Goal: Task Accomplishment & Management: Complete application form

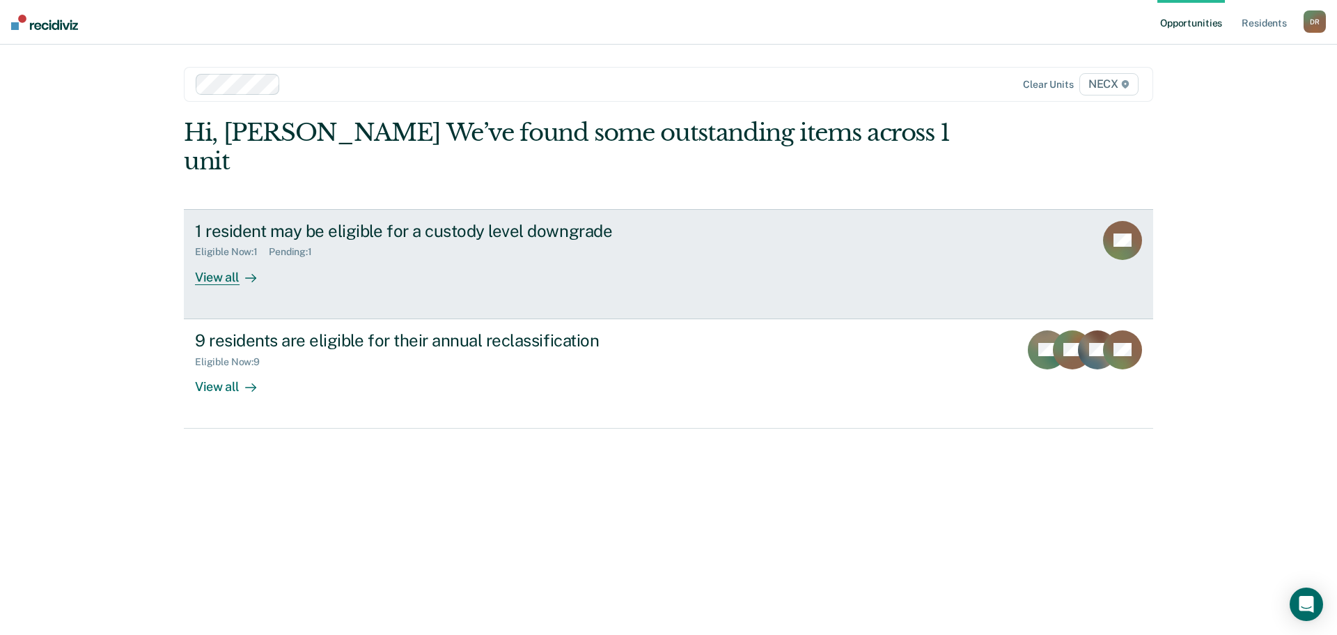
click at [216, 258] on div "View all" at bounding box center [234, 271] width 78 height 27
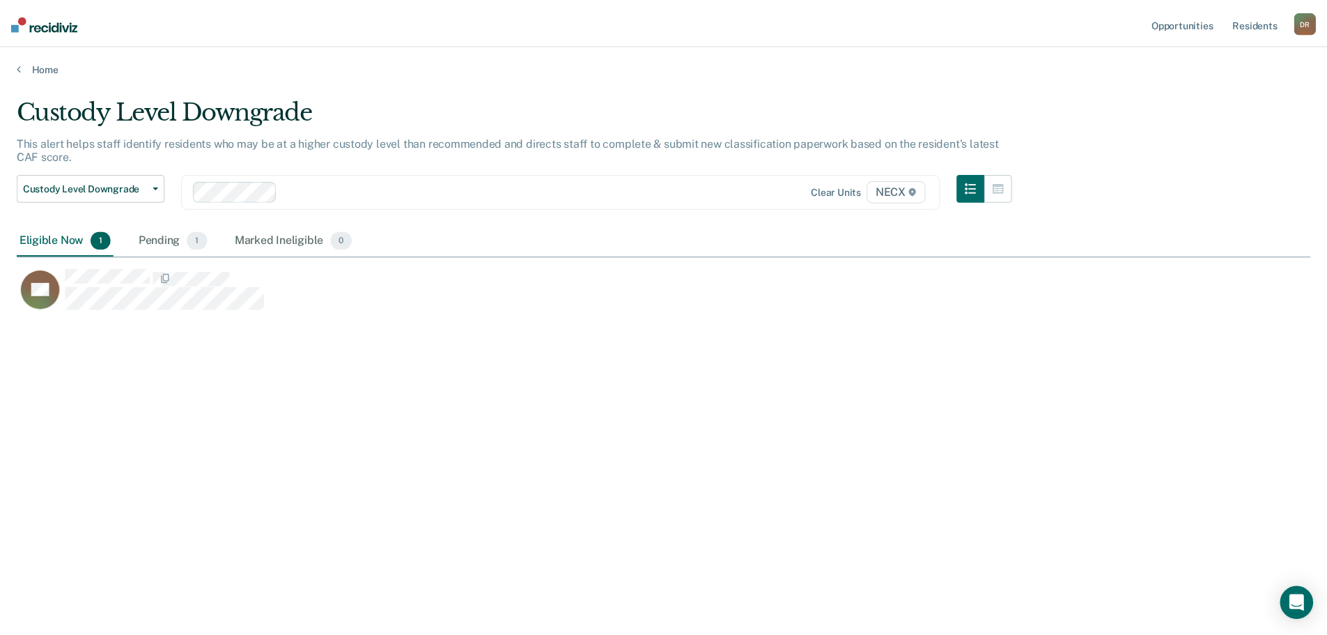
scroll to position [424, 1294]
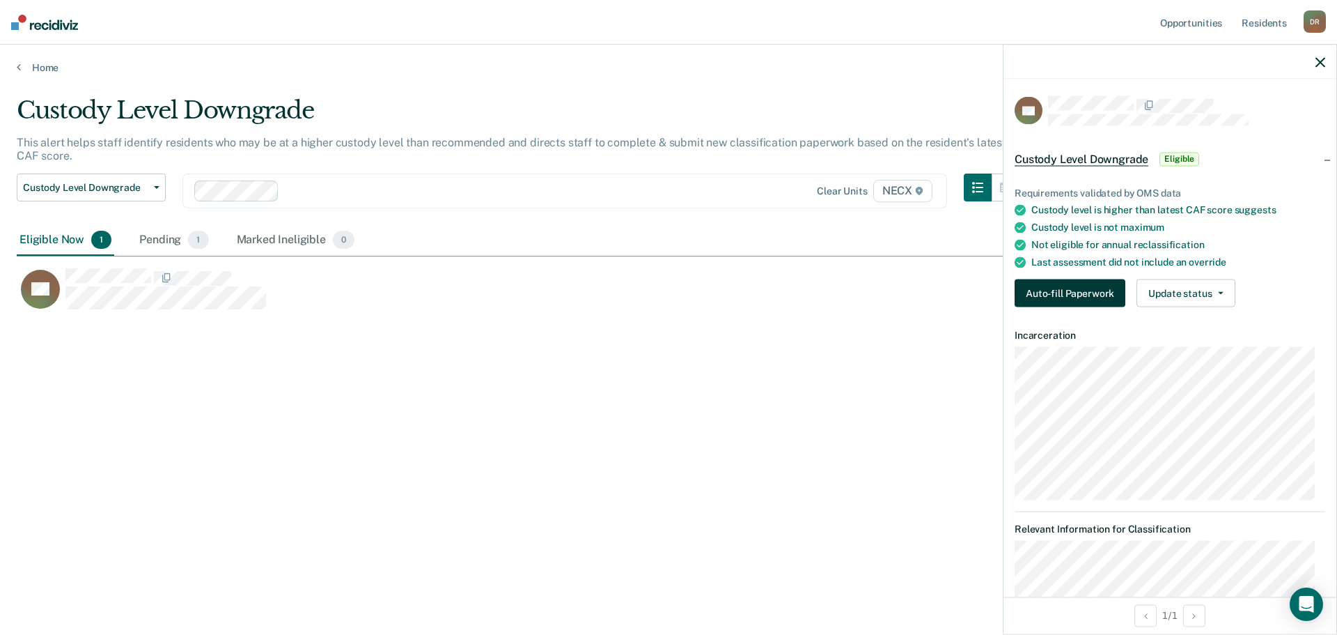
click at [1051, 289] on button "Auto-fill Paperwork" at bounding box center [1070, 293] width 111 height 28
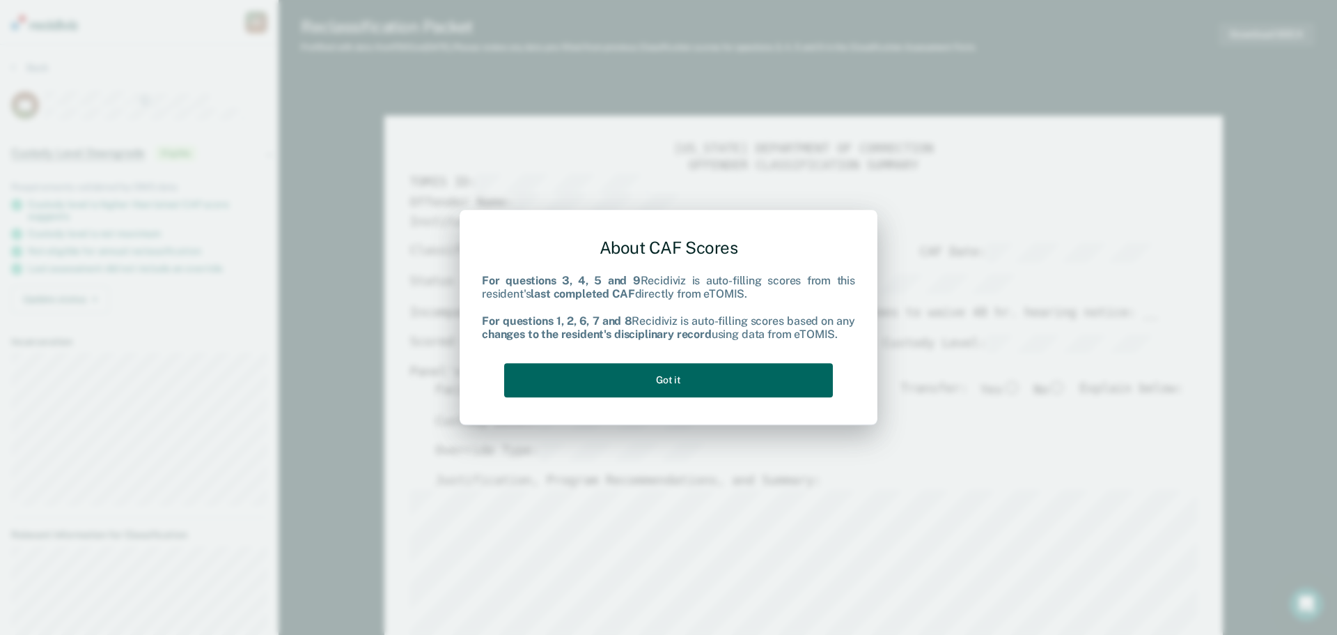
click at [702, 373] on button "Got it" at bounding box center [668, 380] width 329 height 34
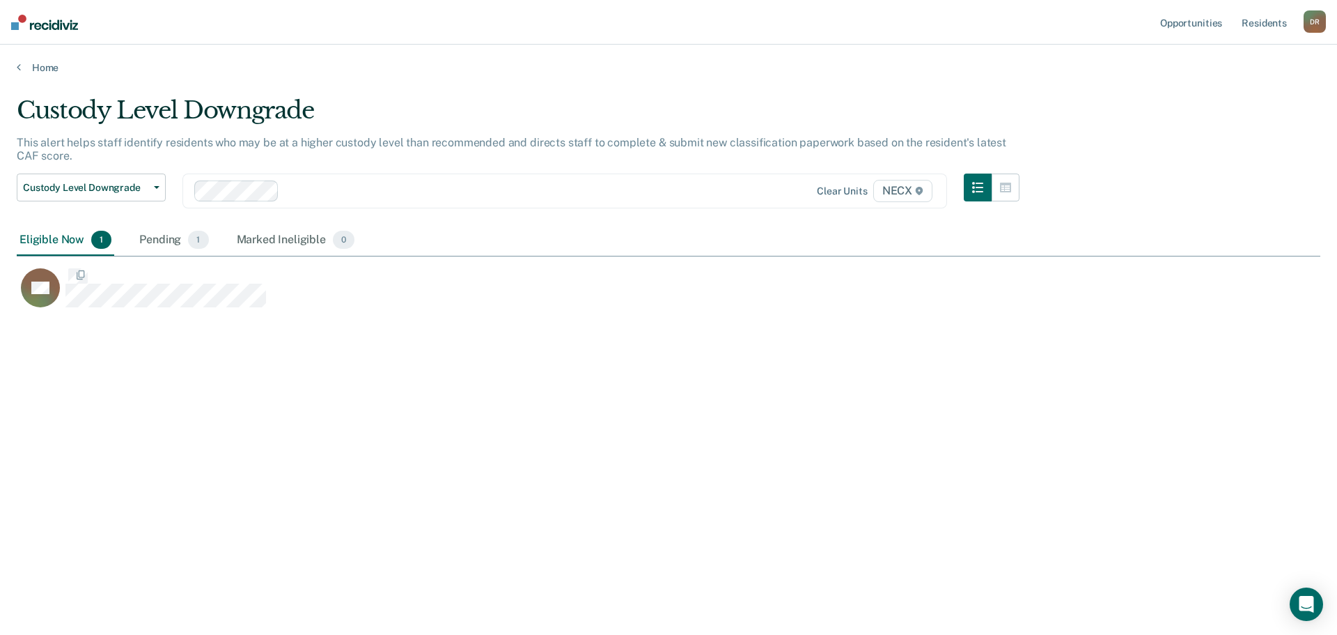
scroll to position [424, 1294]
click at [17, 70] on icon at bounding box center [19, 66] width 4 height 11
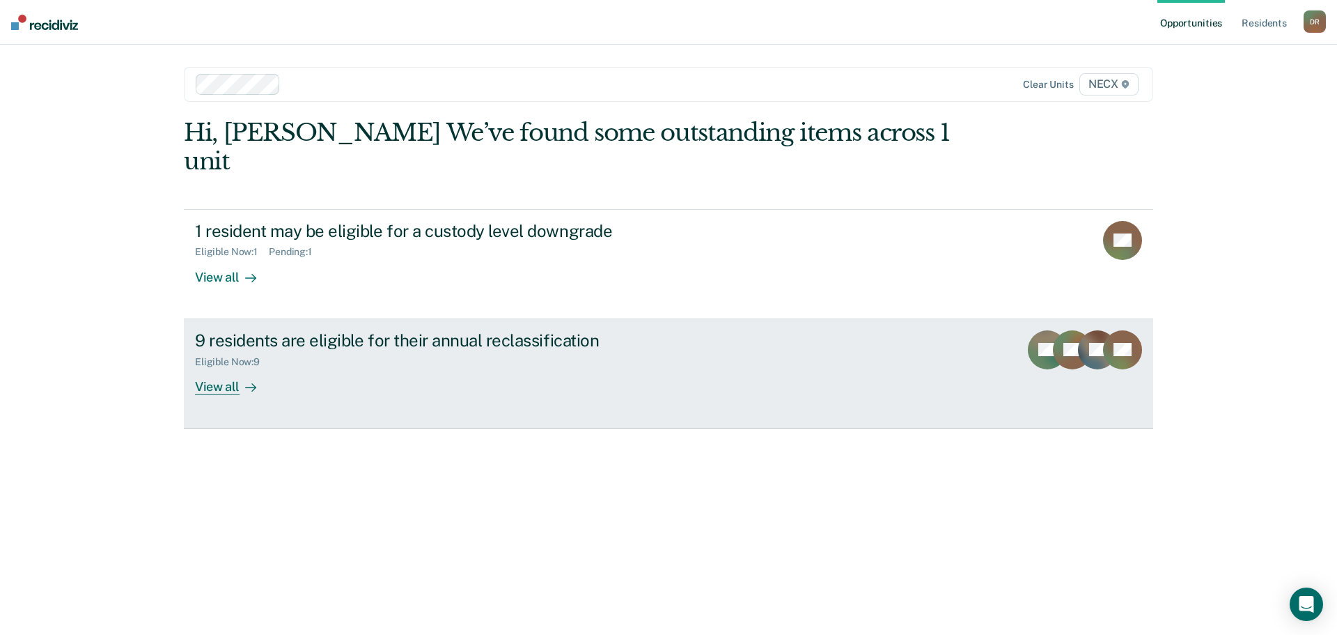
click at [224, 367] on div "View all" at bounding box center [234, 380] width 78 height 27
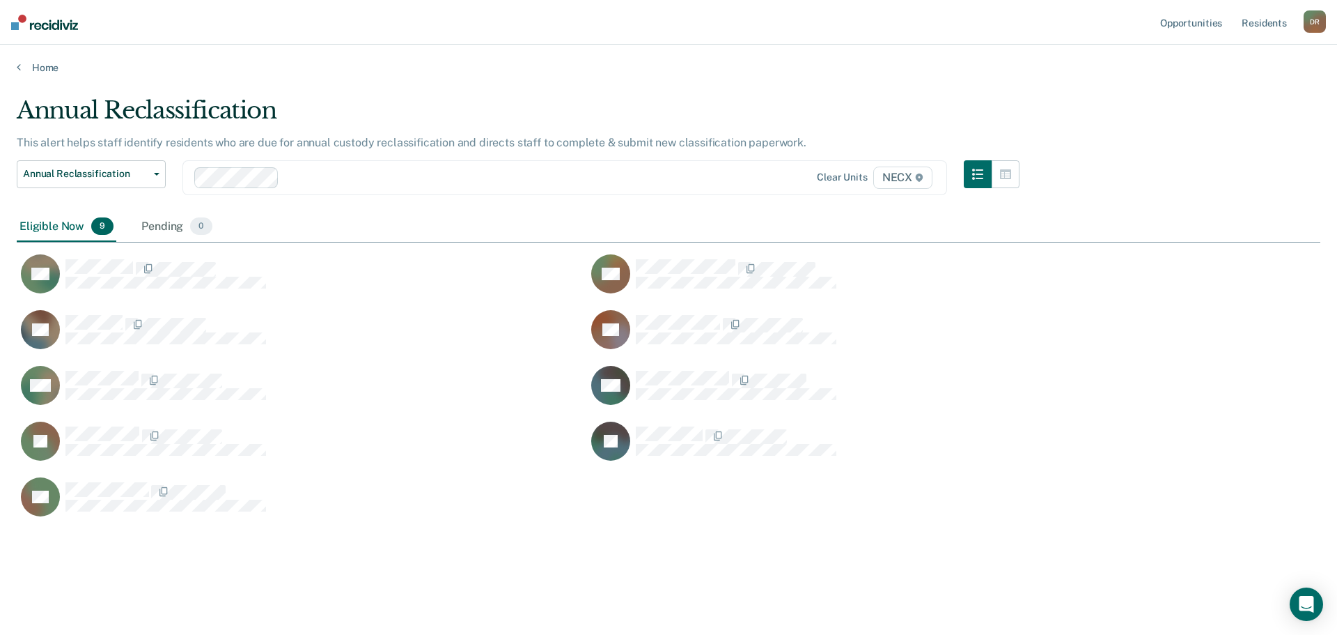
scroll to position [424, 1294]
click at [155, 173] on icon "button" at bounding box center [157, 174] width 6 height 3
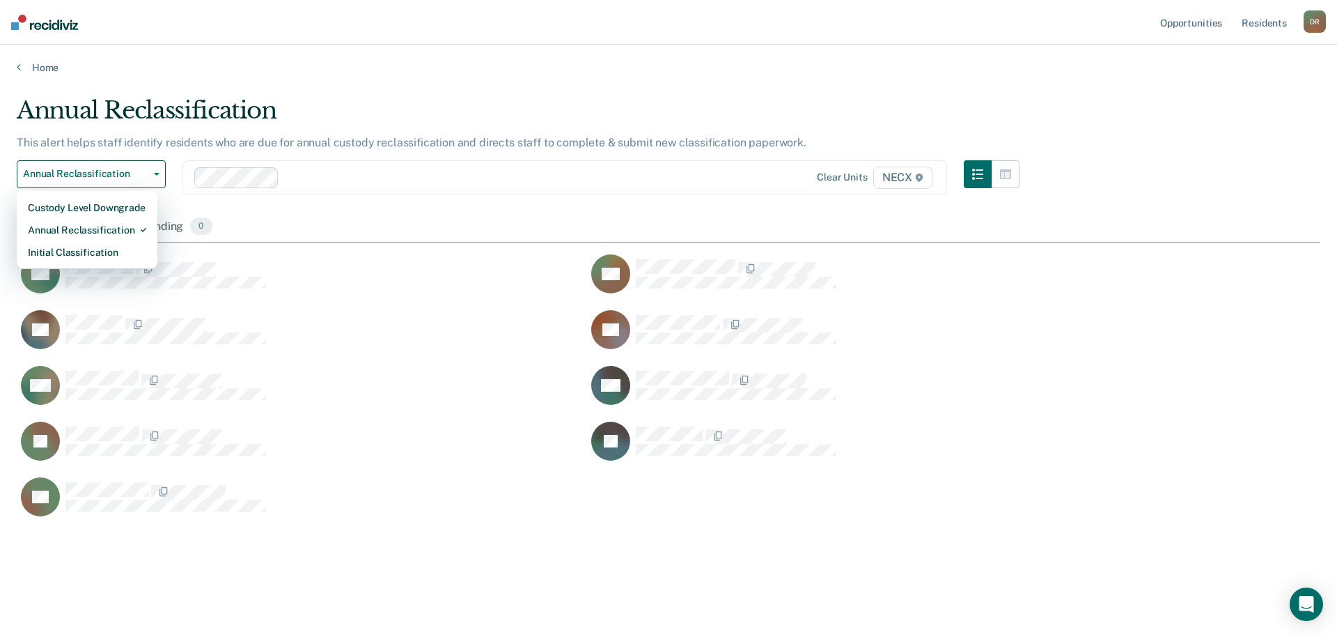
click at [310, 219] on div "Eligible Now 9 Pending 0" at bounding box center [669, 227] width 1304 height 31
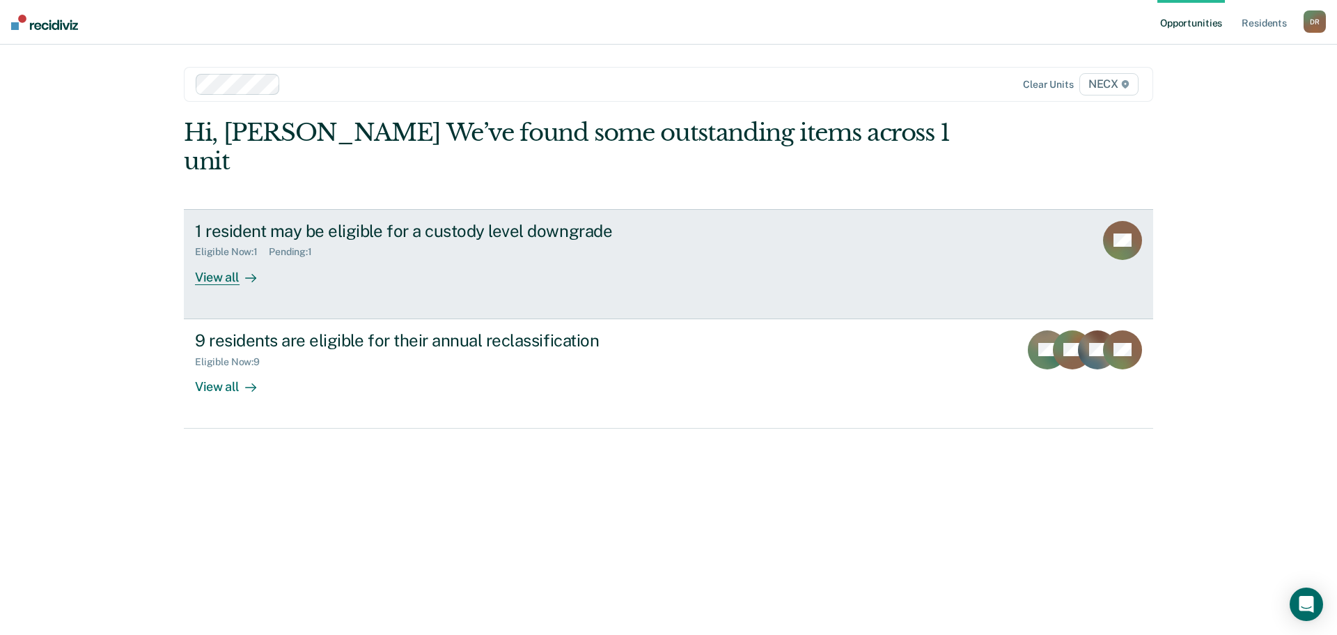
click at [224, 258] on div "View all" at bounding box center [234, 271] width 78 height 27
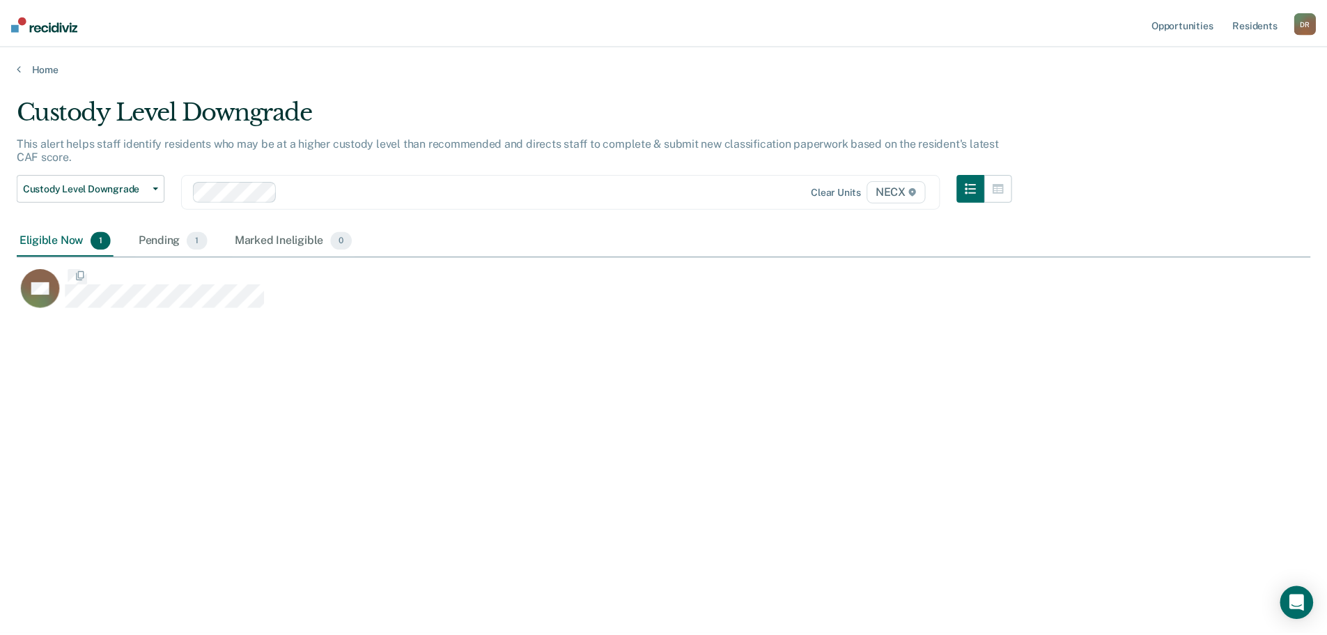
scroll to position [424, 1294]
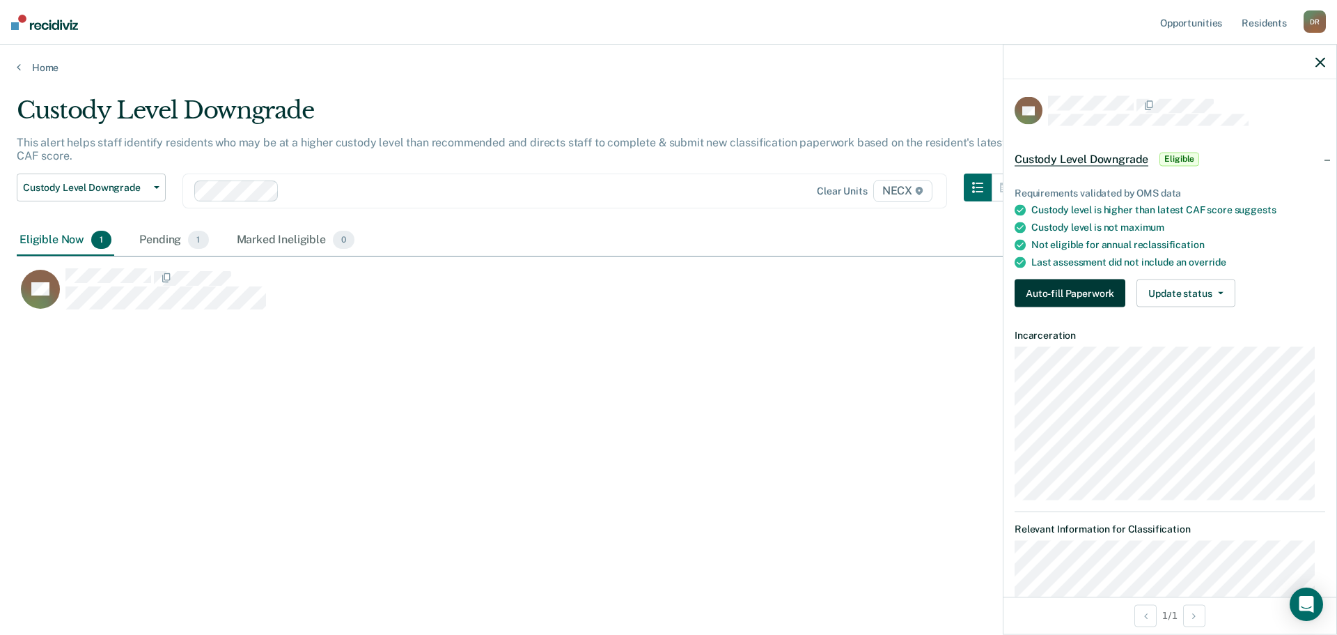
click at [1075, 284] on button "Auto-fill Paperwork" at bounding box center [1070, 293] width 111 height 28
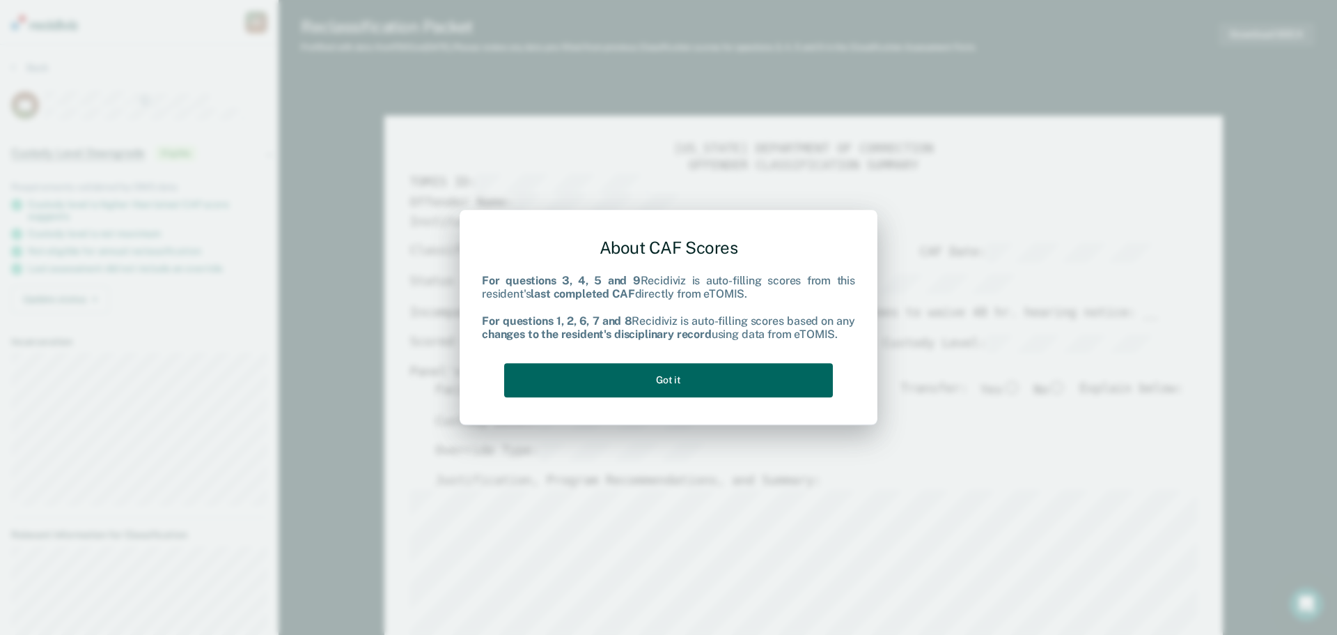
click at [727, 379] on button "Got it" at bounding box center [668, 380] width 329 height 34
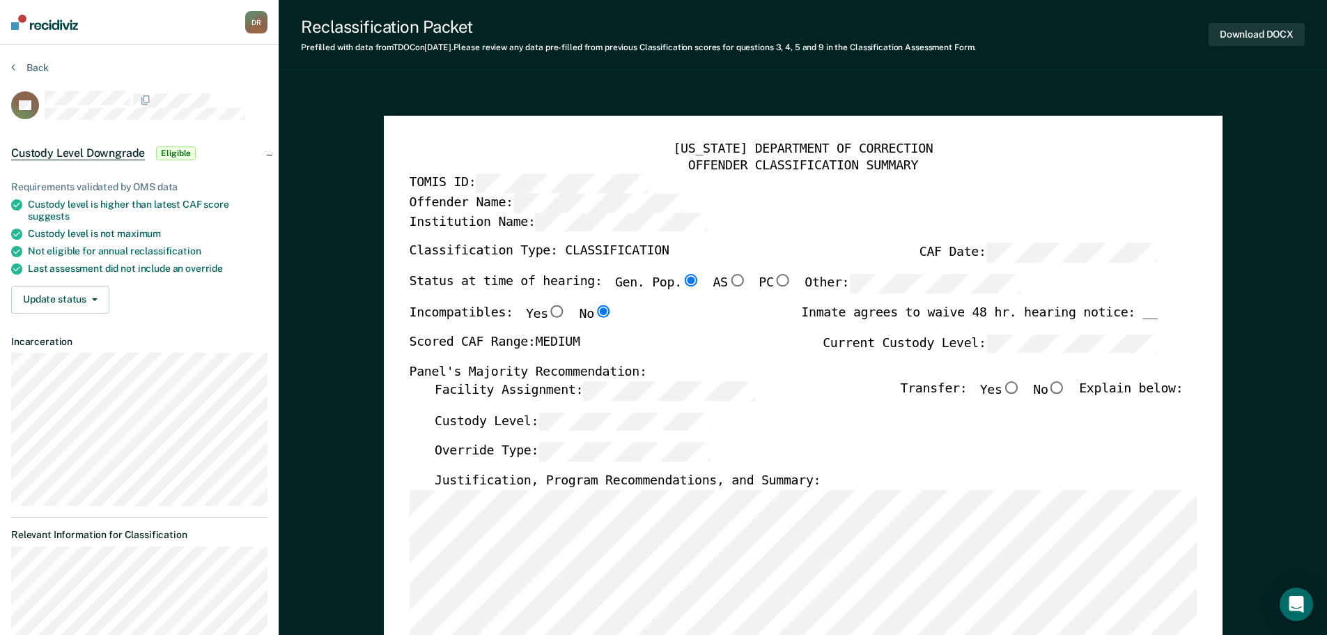
click at [1066, 385] on input "No" at bounding box center [1057, 387] width 18 height 13
type textarea "x"
radio input "true"
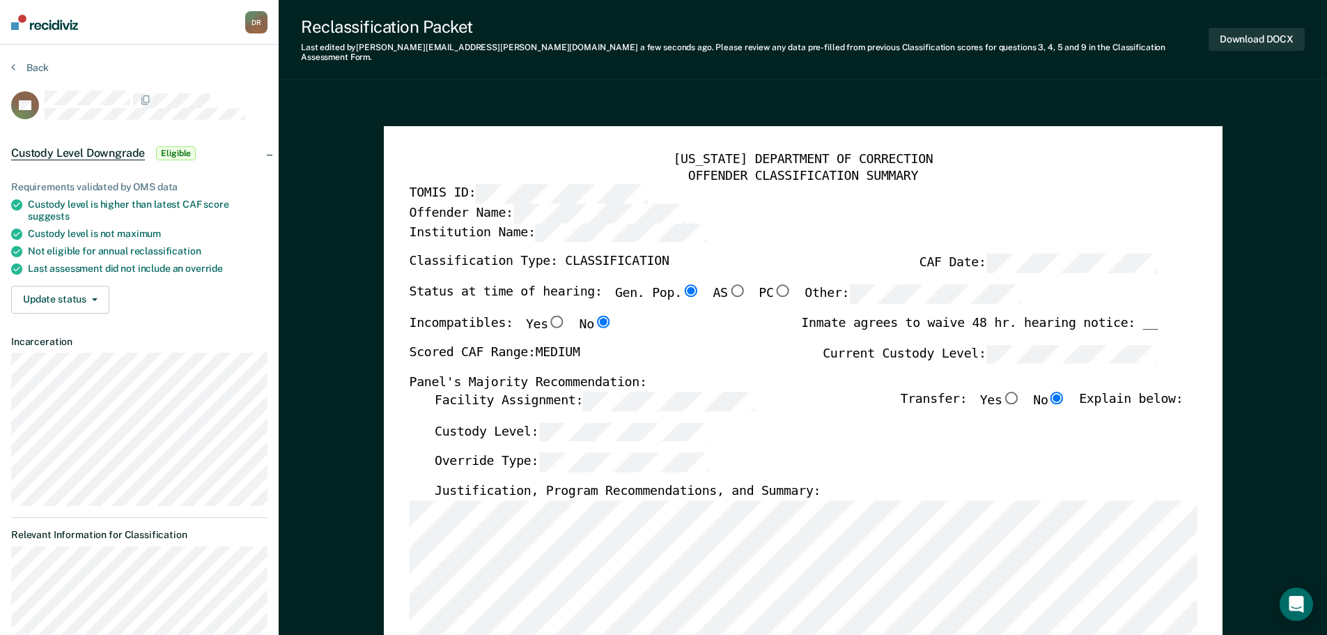
type textarea "x"
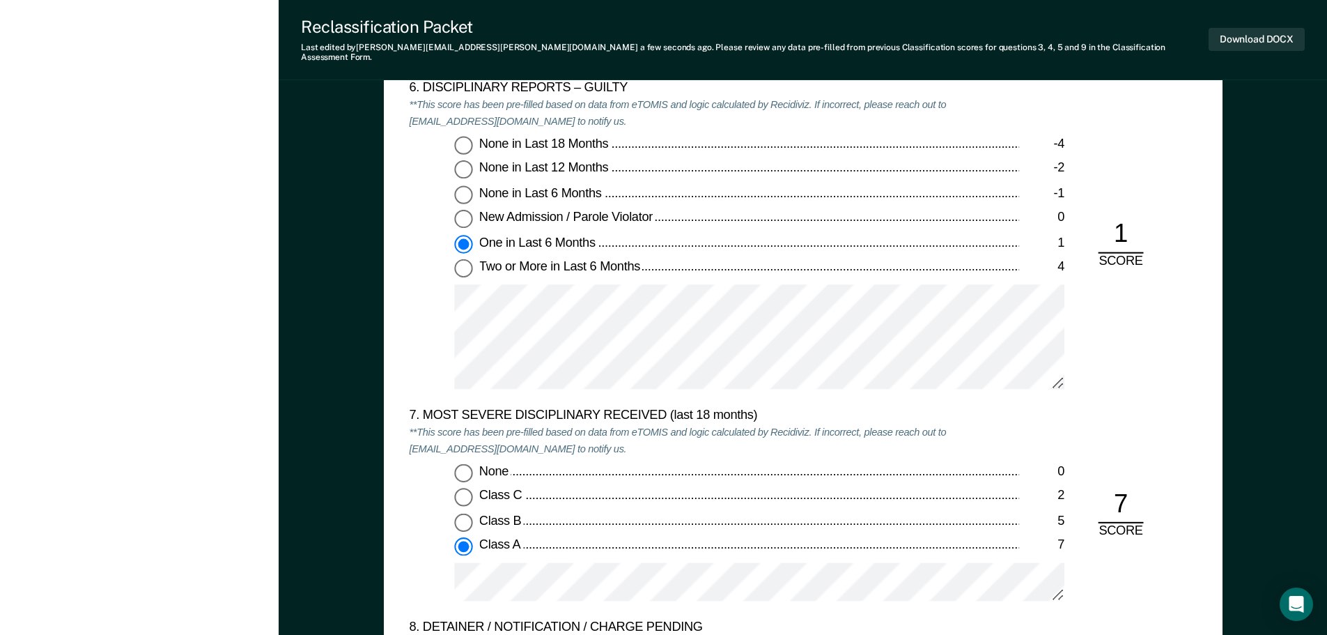
scroll to position [2508, 0]
